Goal: Find specific fact: Find specific fact

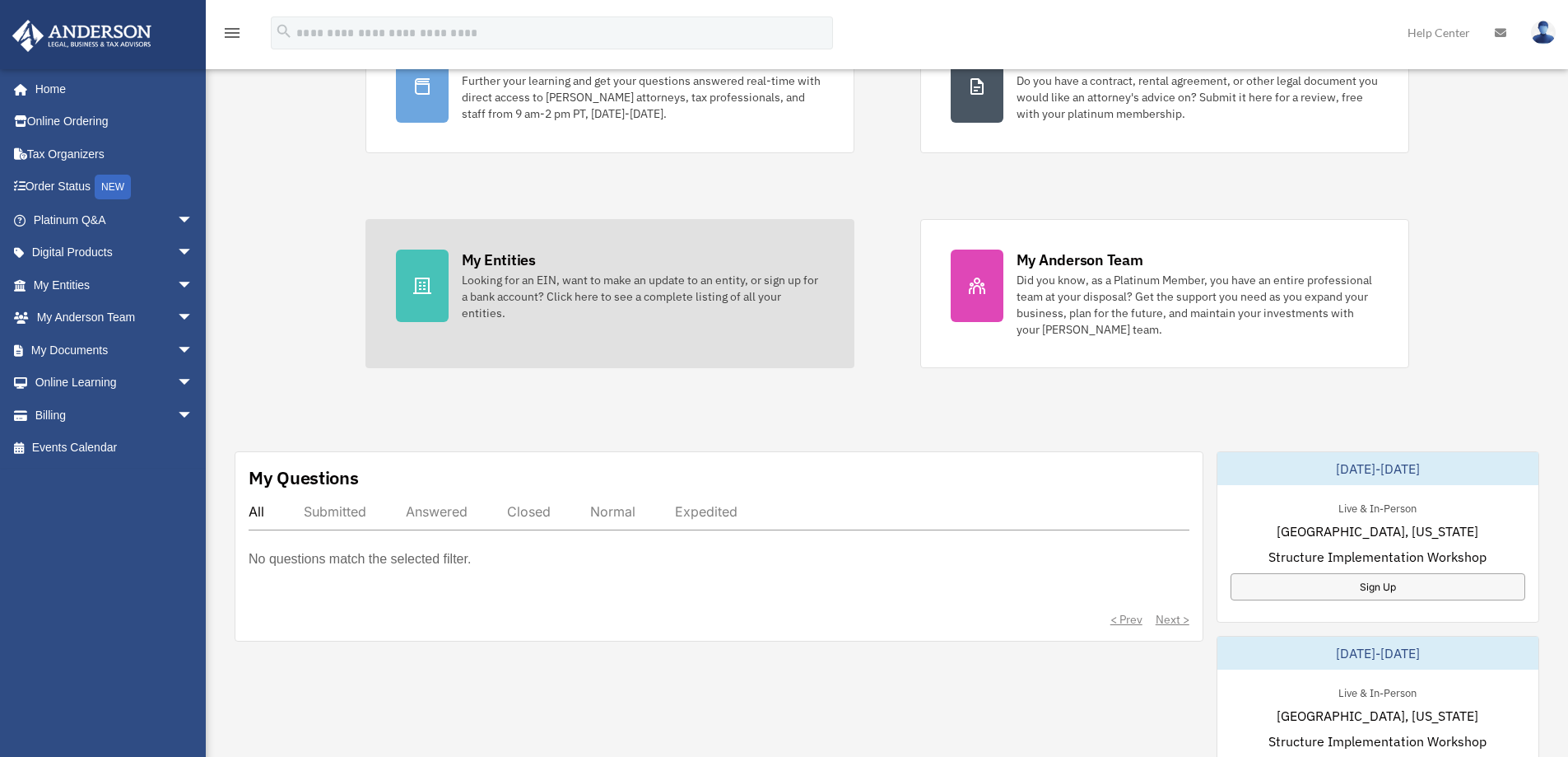
scroll to position [247, 0]
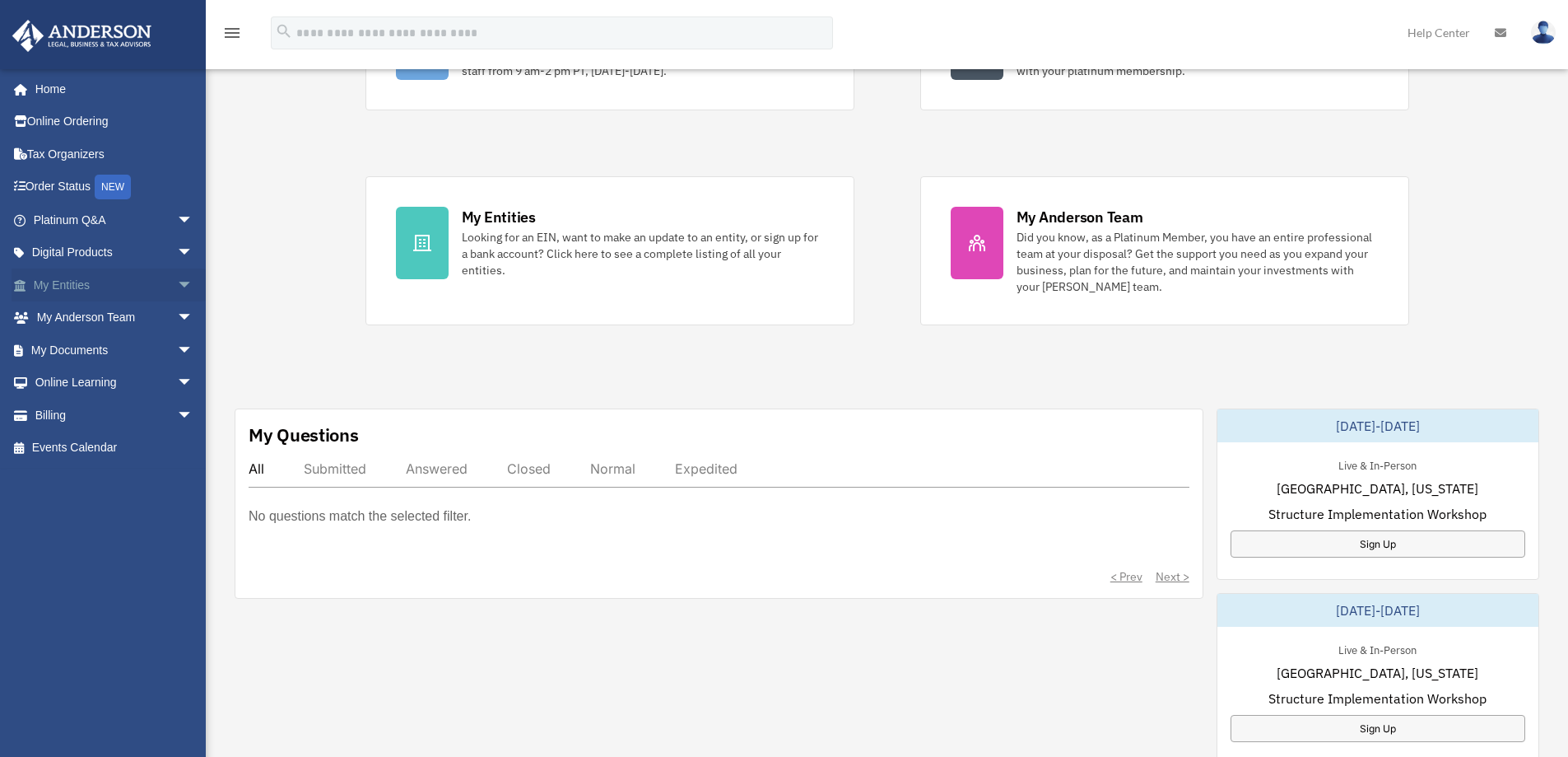
click at [74, 291] on link "My Entities arrow_drop_down" at bounding box center [115, 284] width 206 height 33
click at [177, 284] on span "arrow_drop_down" at bounding box center [194, 284] width 33 height 34
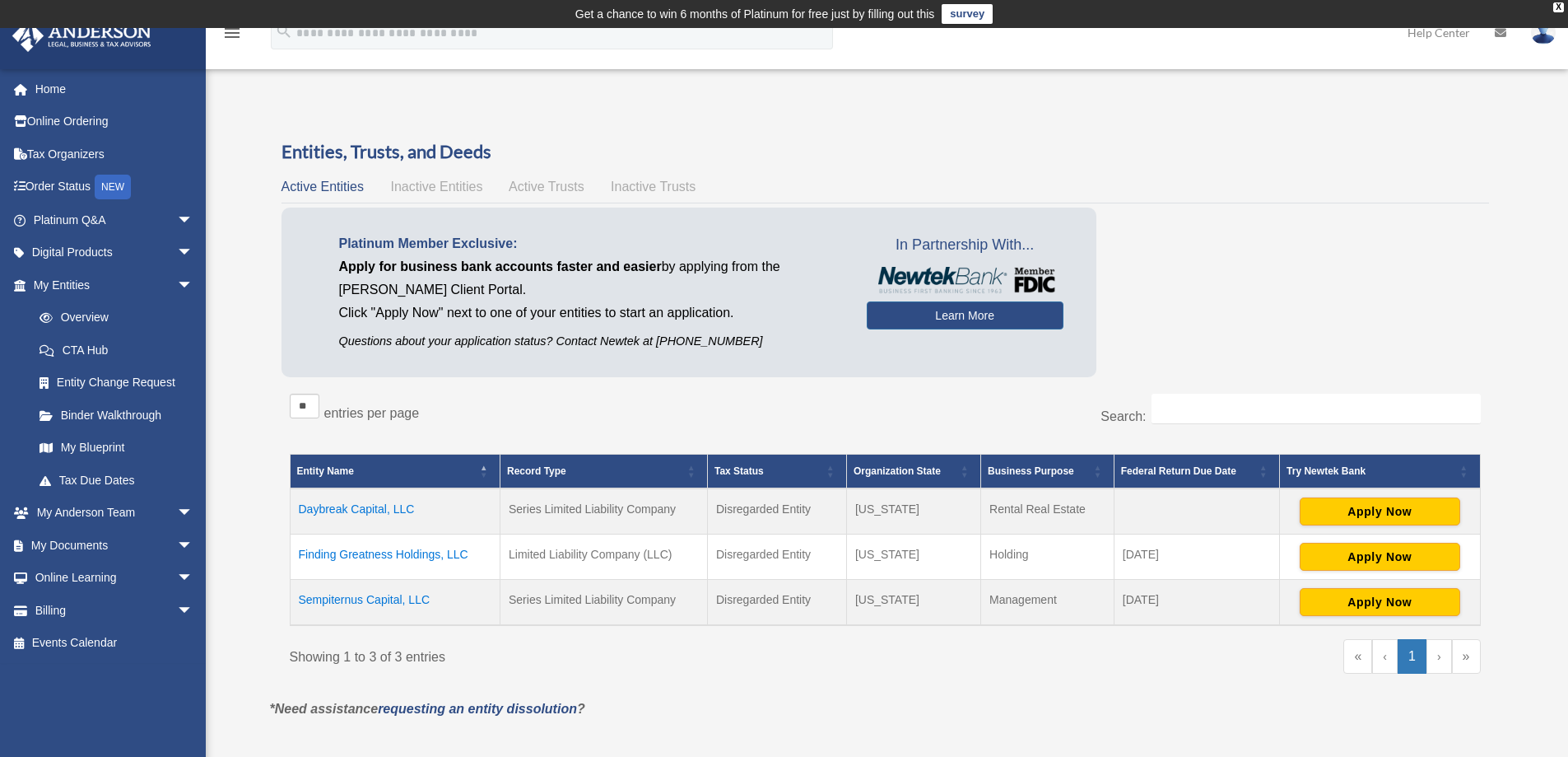
click at [333, 506] on td "Daybreak Capital, LLC" at bounding box center [395, 512] width 211 height 46
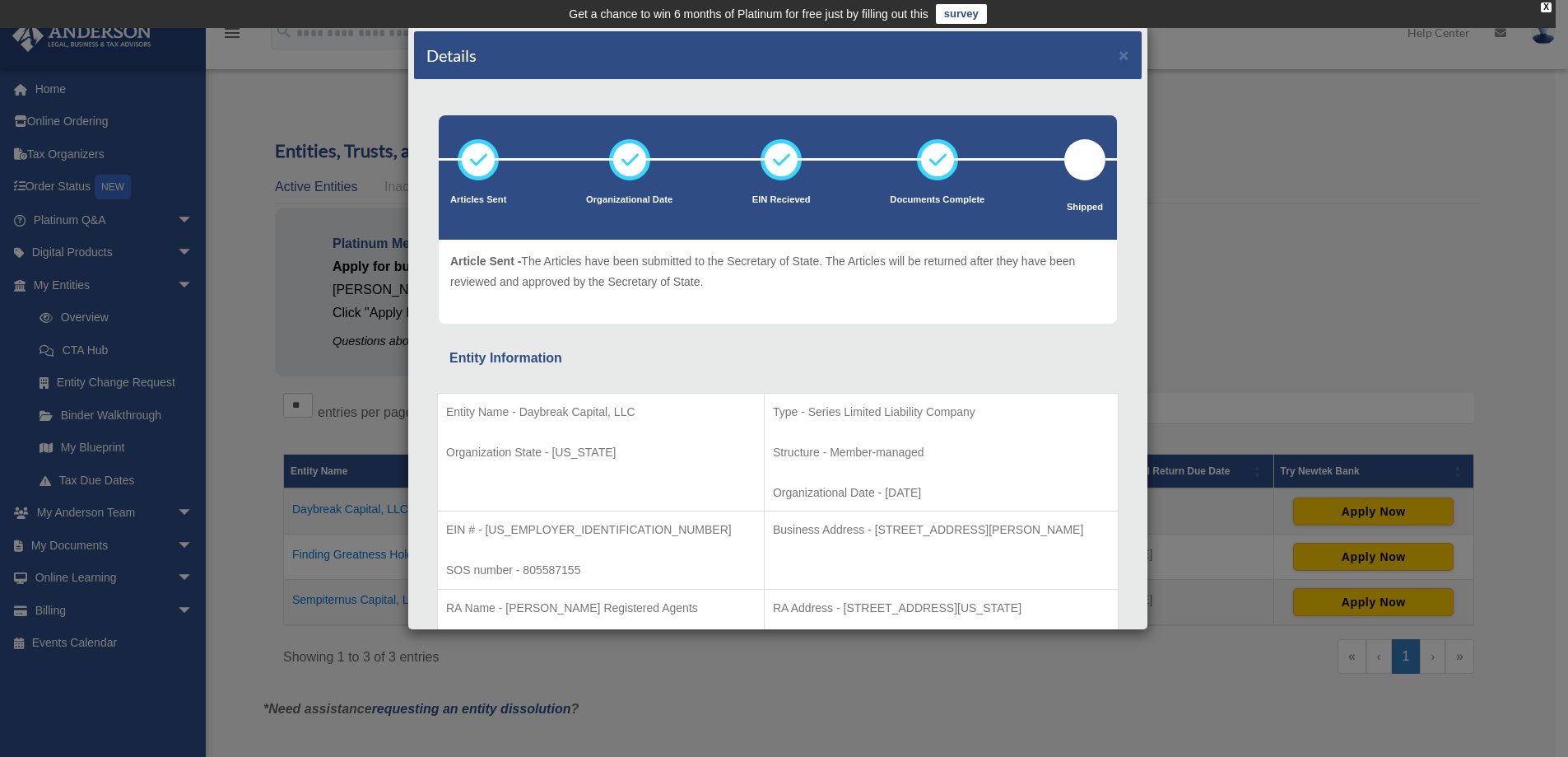
drag, startPoint x: 821, startPoint y: 525, endPoint x: 1078, endPoint y: 523, distance: 257.0
click at [1078, 523] on p "Business Address - [STREET_ADDRESS][PERSON_NAME]" at bounding box center [941, 529] width 336 height 20
copy p "[STREET_ADDRESS][PERSON_NAME]"
drag, startPoint x: 522, startPoint y: 413, endPoint x: 645, endPoint y: 416, distance: 123.0
click at [645, 416] on p "Entity Name - Daybreak Capital, LLC" at bounding box center [600, 412] width 309 height 20
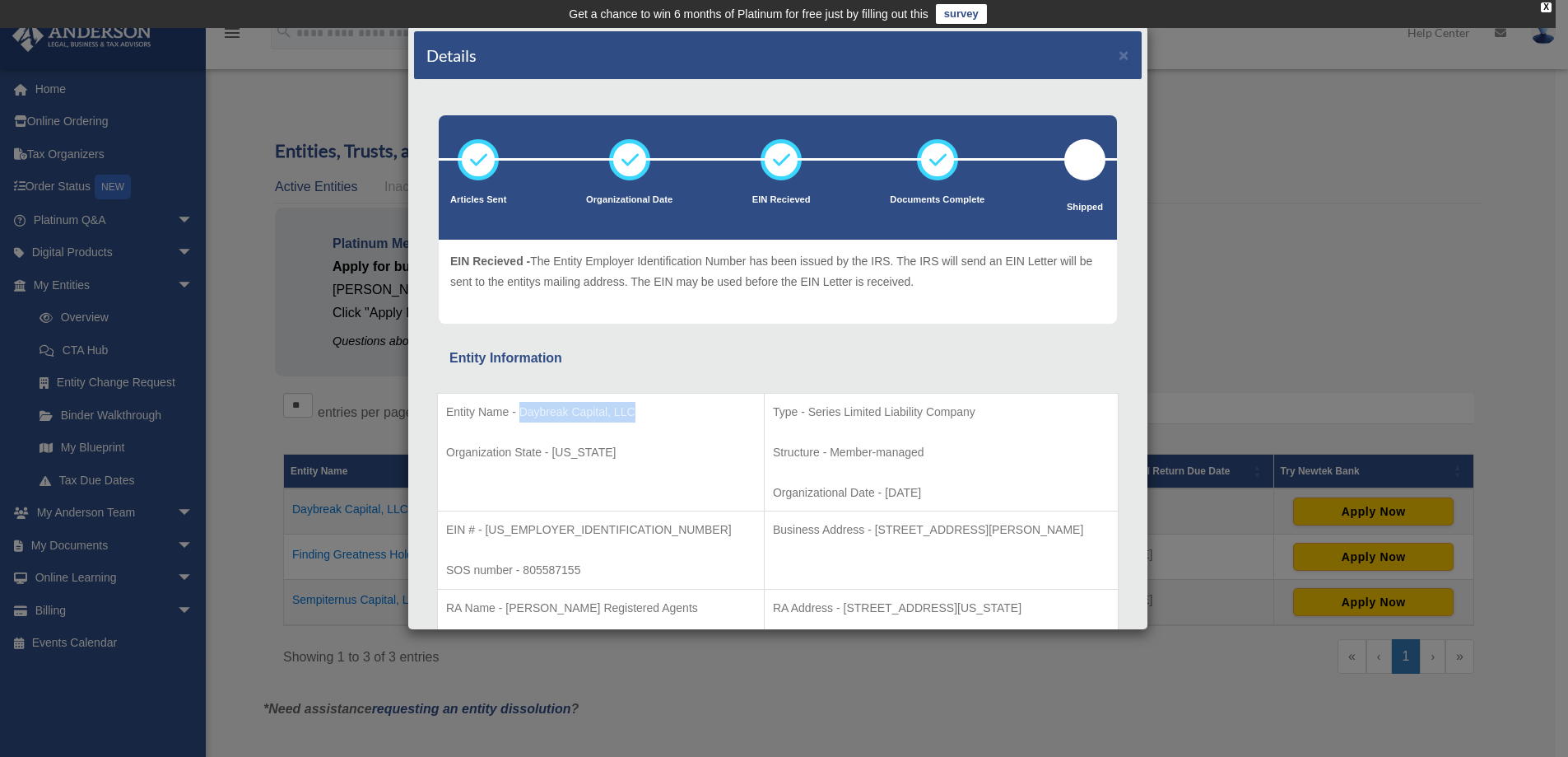
copy p "Daybreak Capital, LLC"
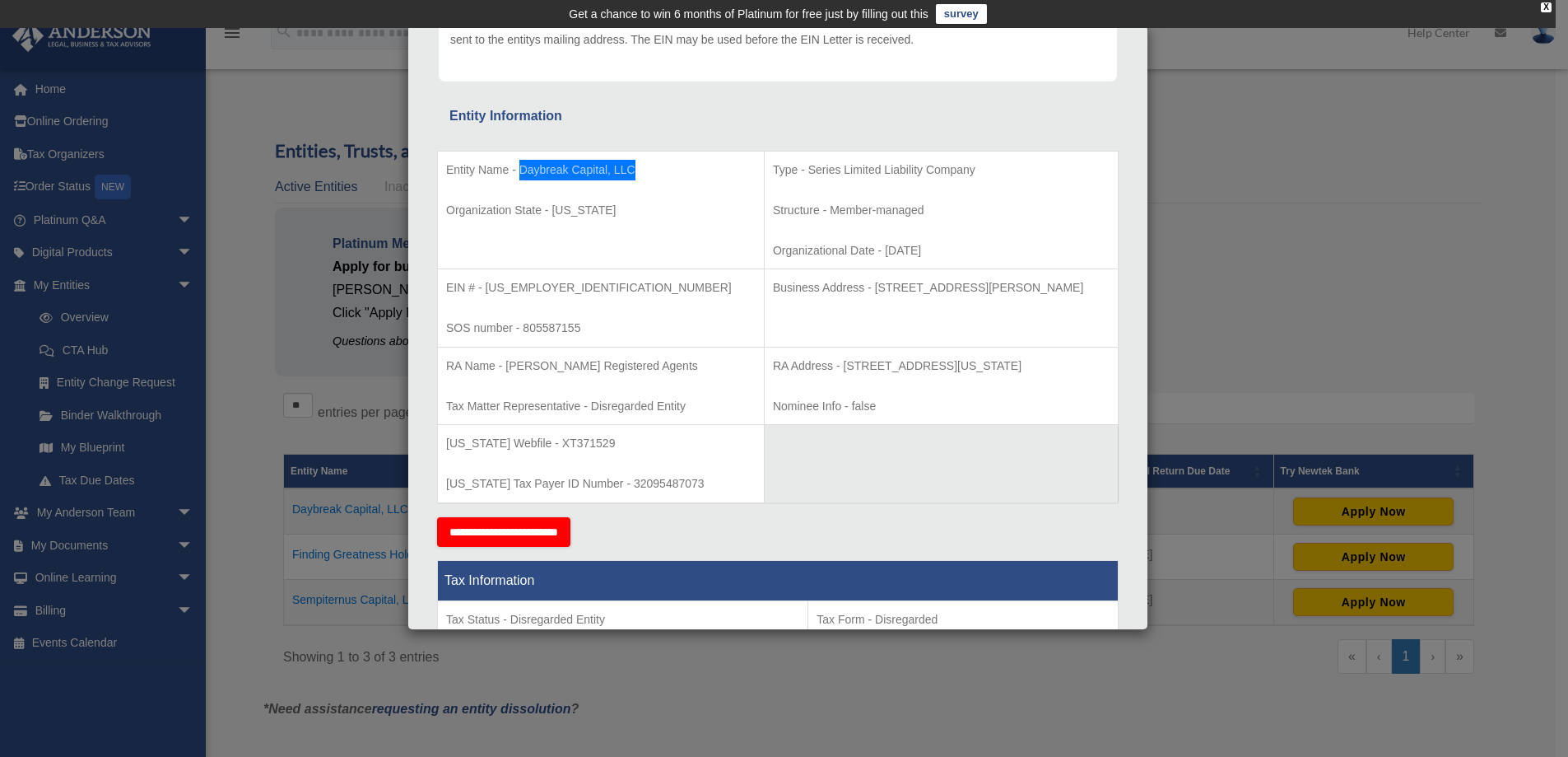
scroll to position [247, 0]
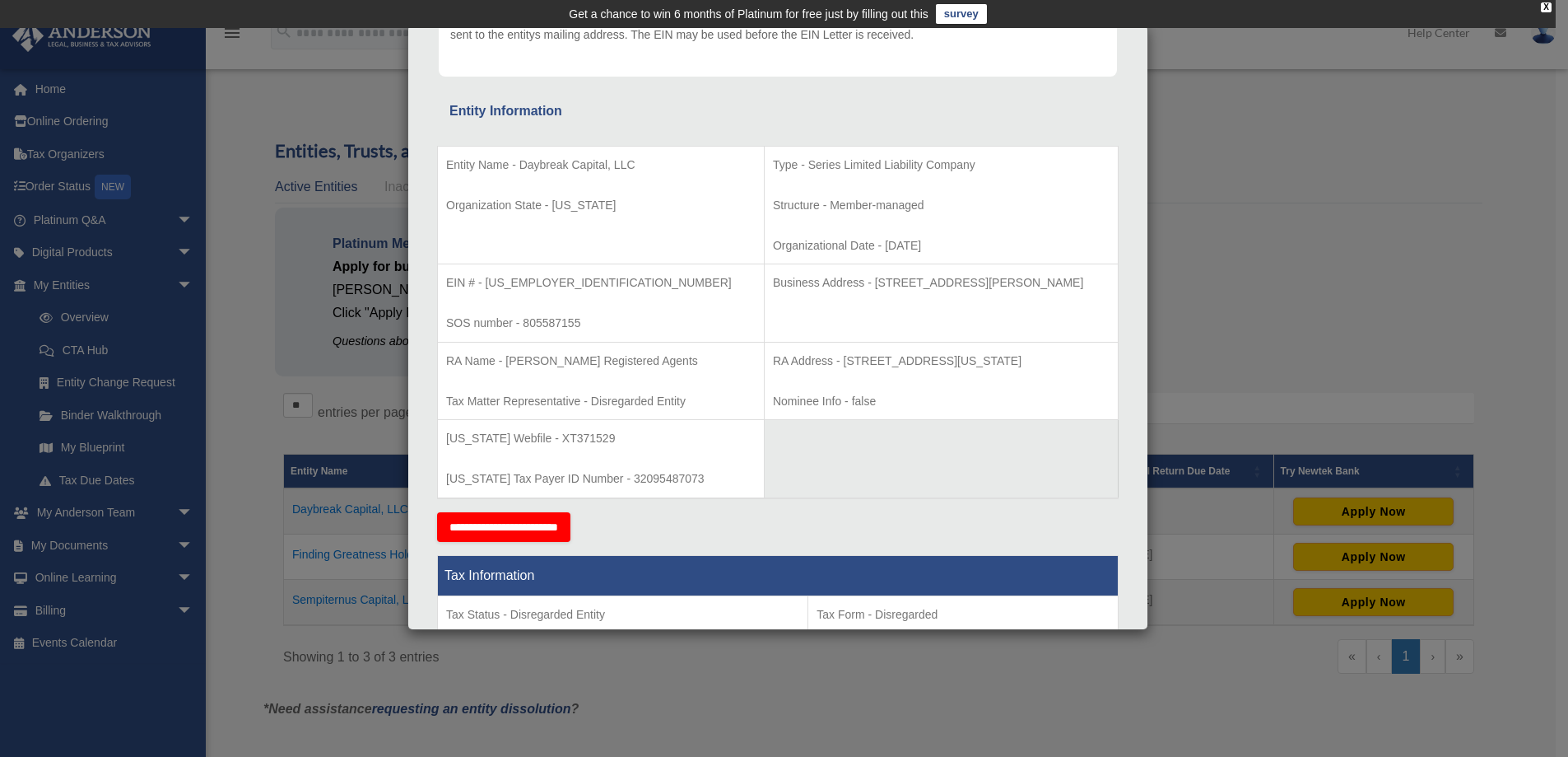
click at [625, 475] on p "[US_STATE] Tax Payer ID Number - 32095487073" at bounding box center [600, 478] width 309 height 20
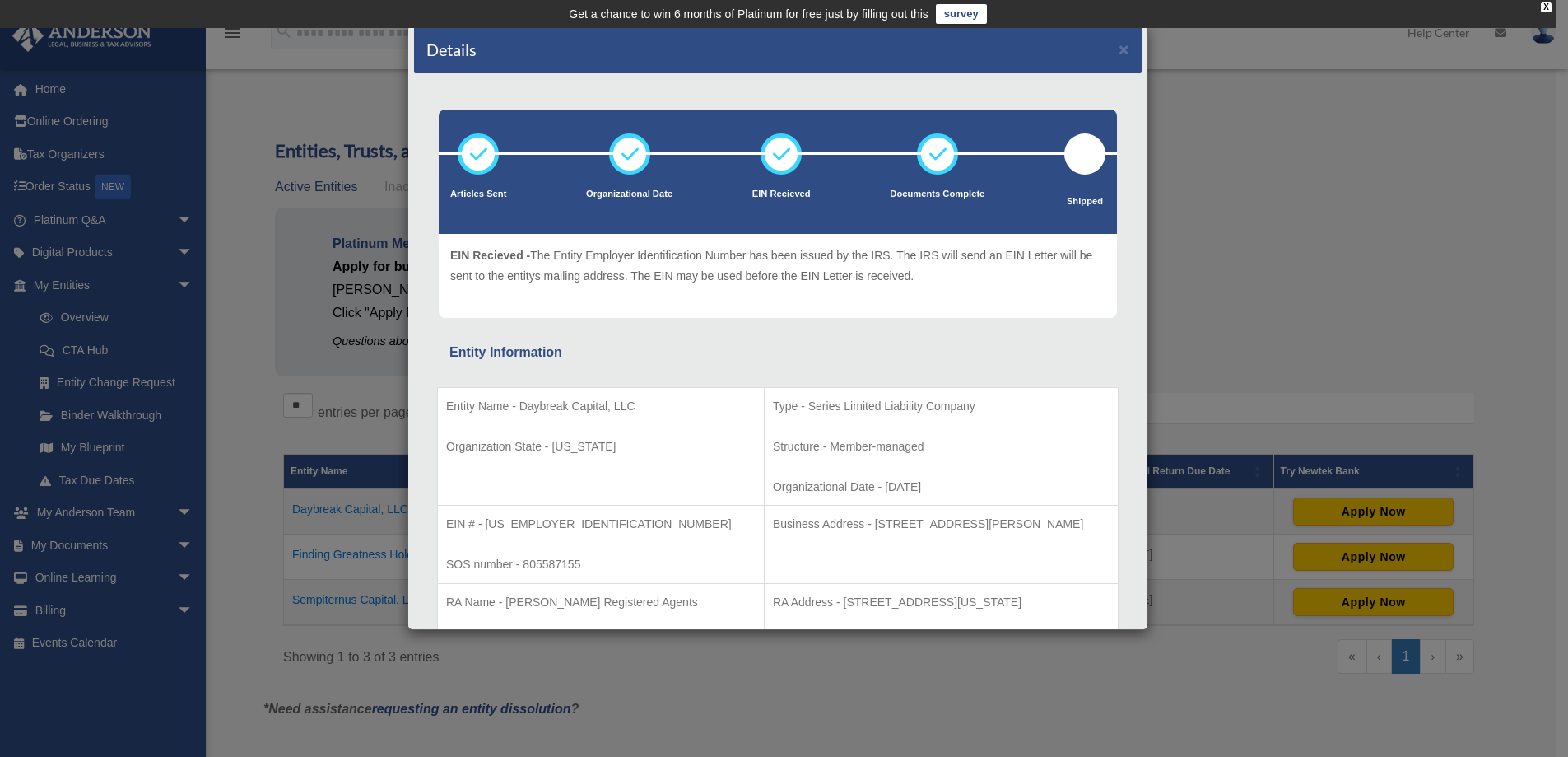
scroll to position [0, 0]
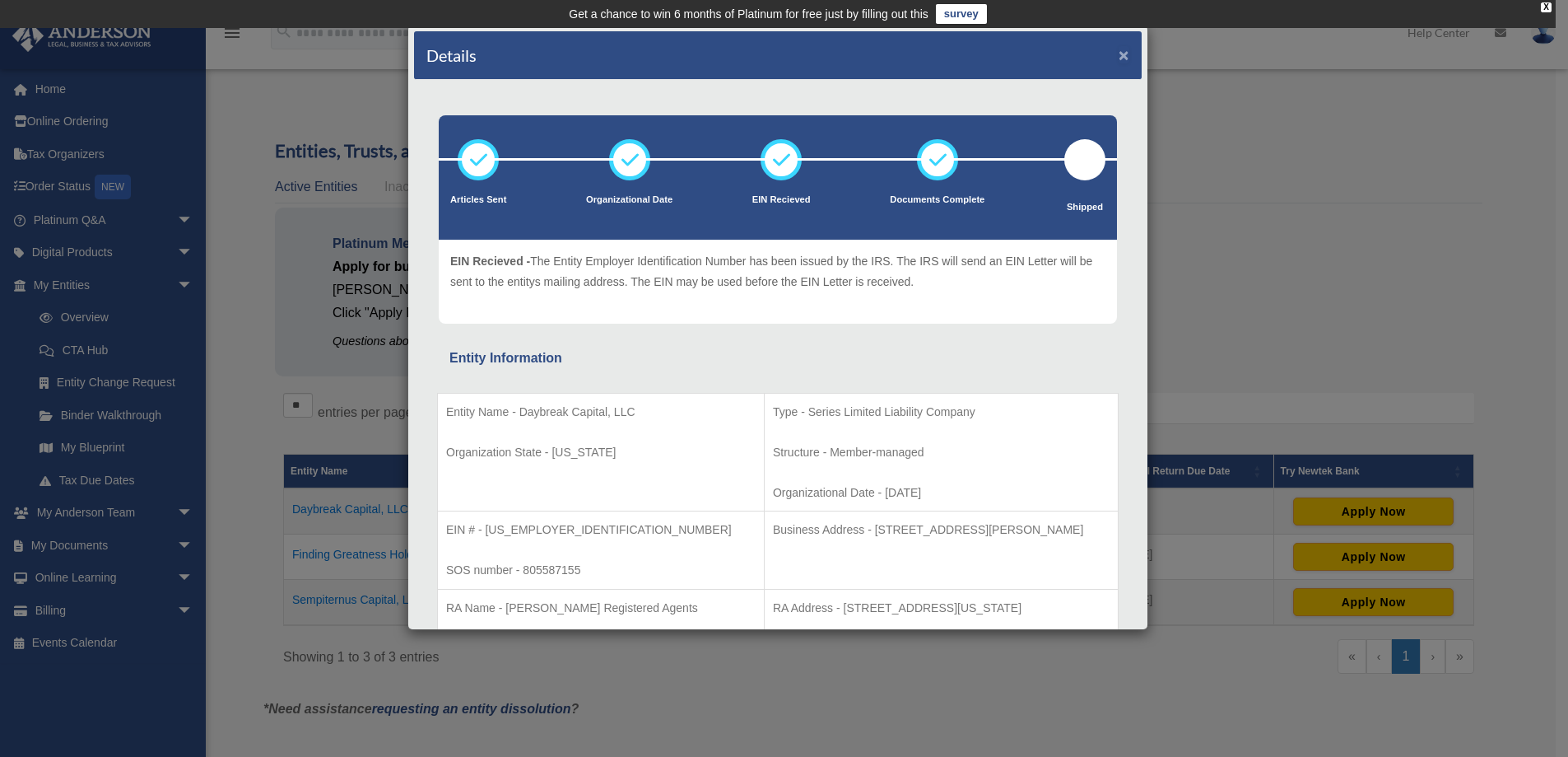
click at [1119, 49] on button "×" at bounding box center [1124, 55] width 11 height 17
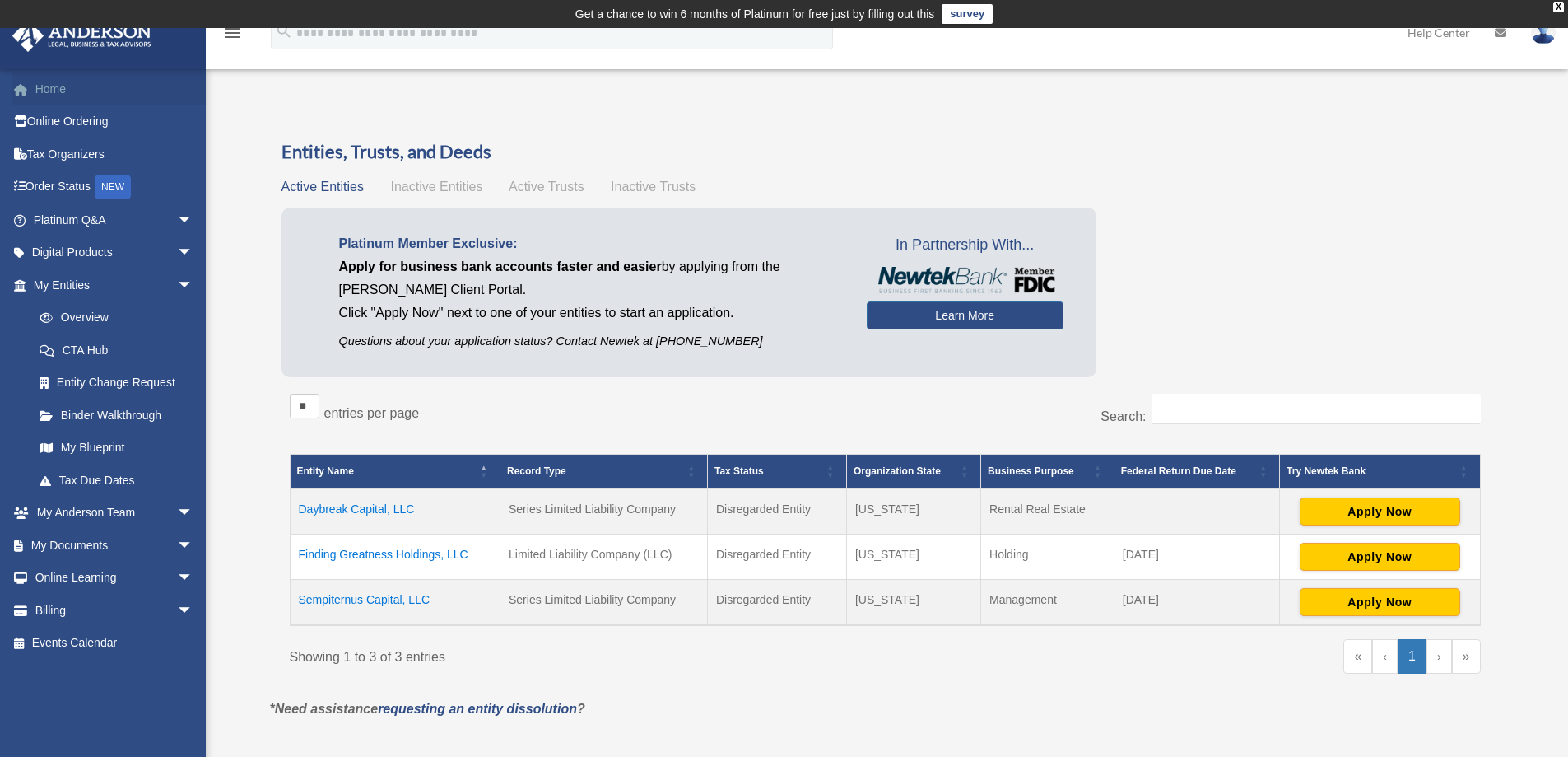
click at [78, 94] on link "Home" at bounding box center [115, 89] width 206 height 33
